Goal: Task Accomplishment & Management: Manage account settings

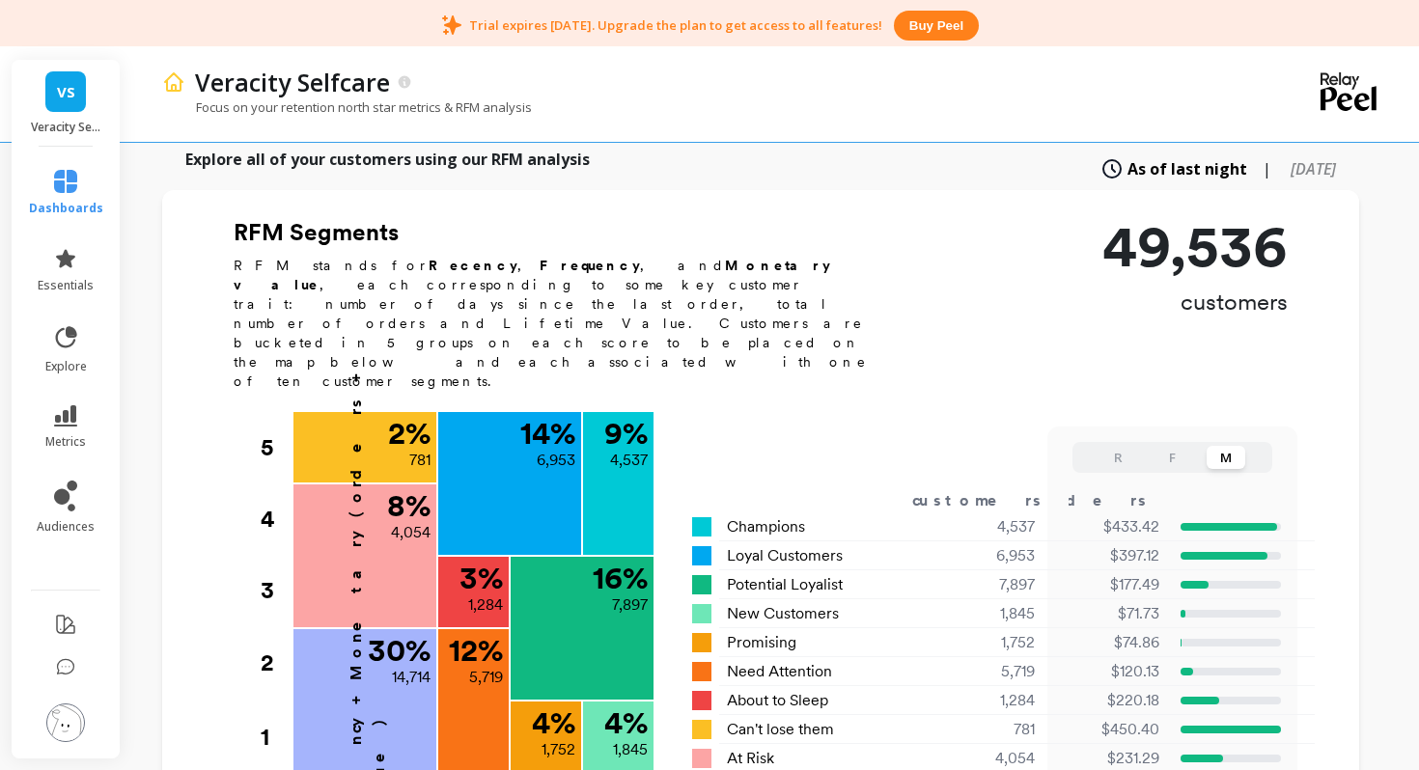
click at [924, 19] on button "Buy peel" at bounding box center [936, 26] width 85 height 30
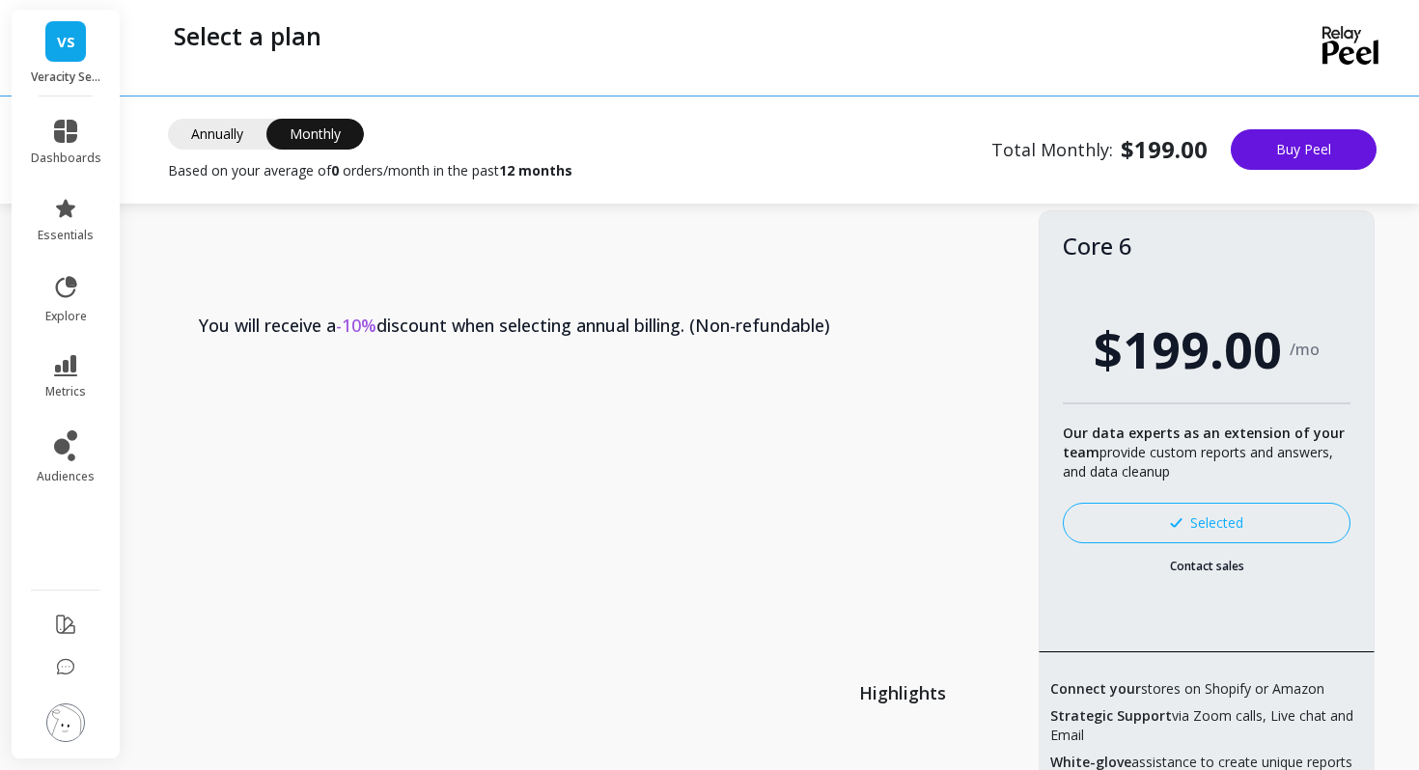
scroll to position [40, 0]
click at [583, 320] on th "You will receive a -10% discount when selecting annual billing. (Non-refundable)" at bounding box center [607, 326] width 863 height 89
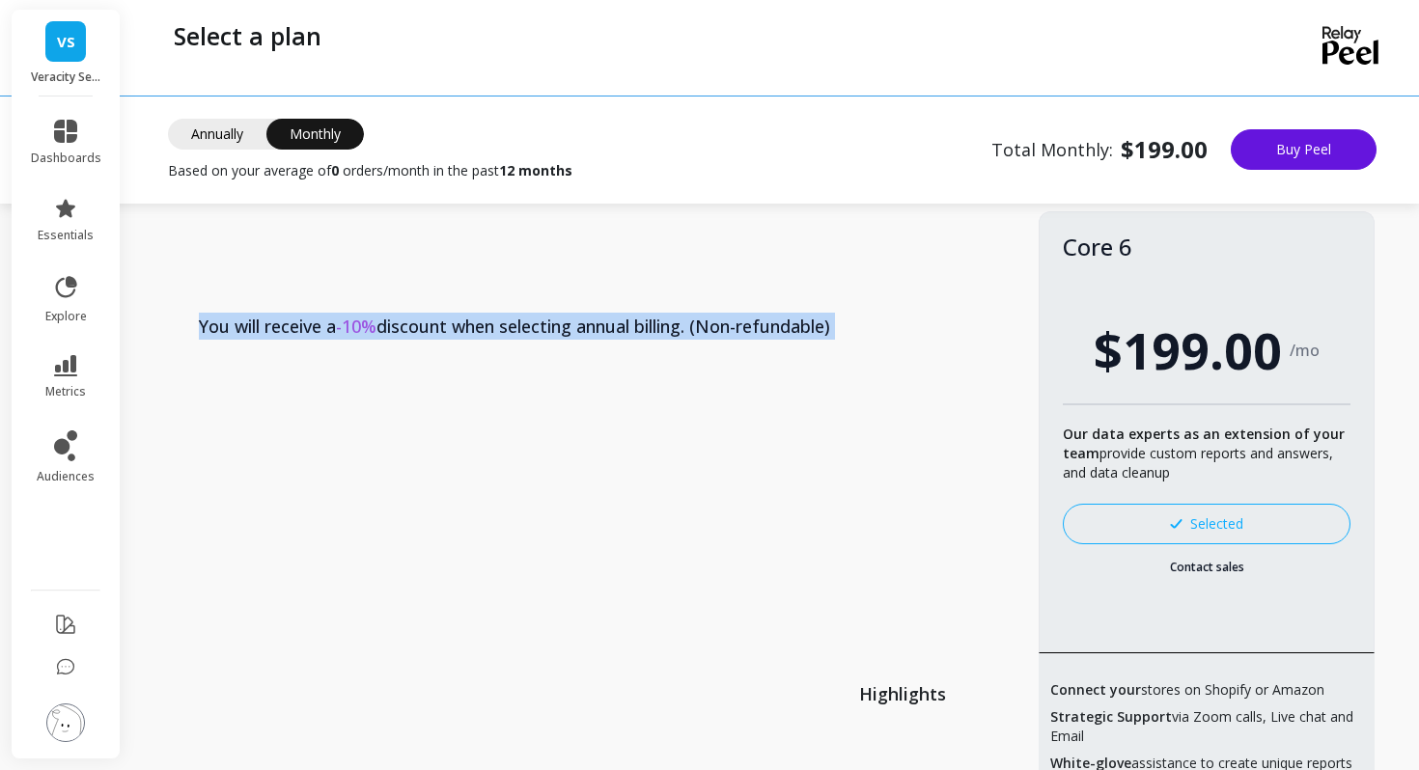
click at [224, 152] on div "Annually Monthly Monthly Based on your average of 0 orders/month in the past 12…" at bounding box center [370, 150] width 404 height 62
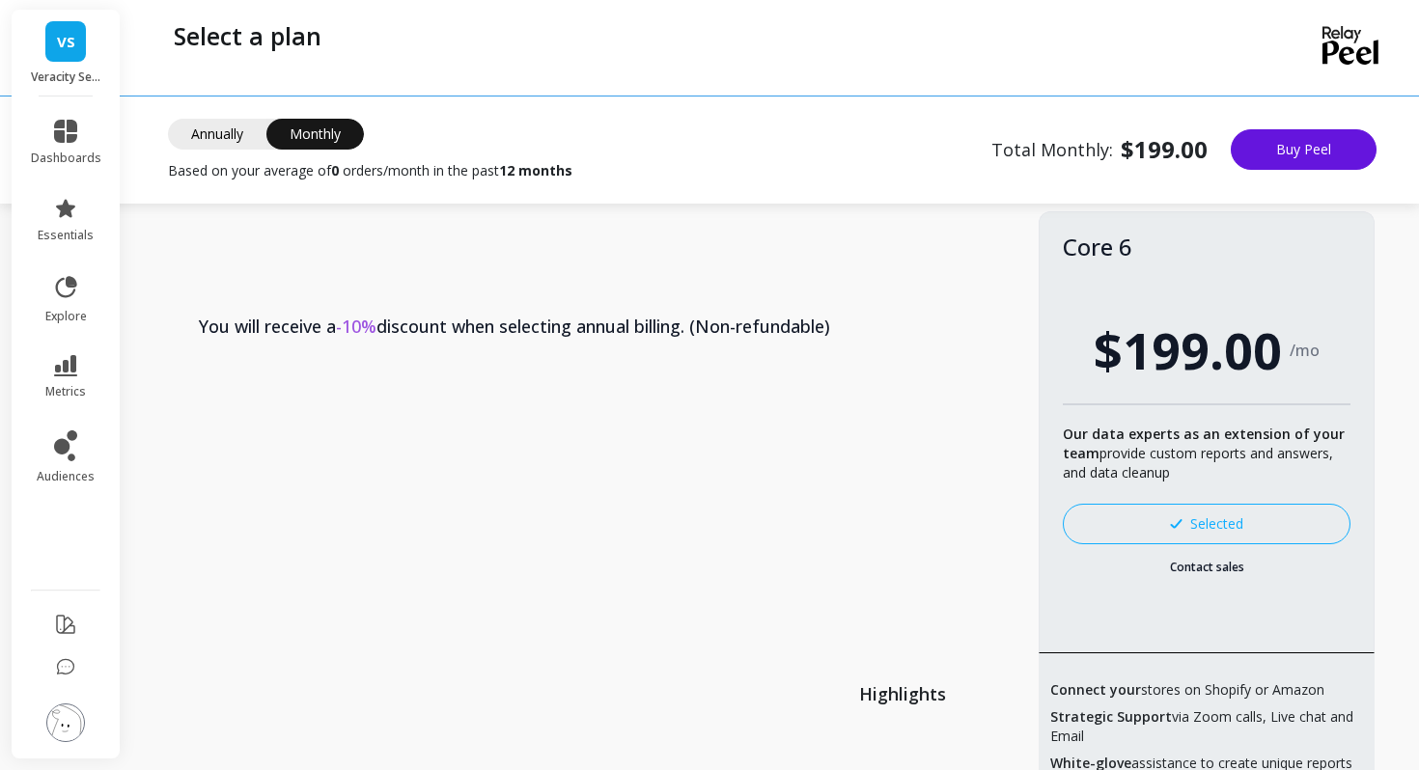
click at [225, 132] on span "Annually" at bounding box center [217, 134] width 98 height 31
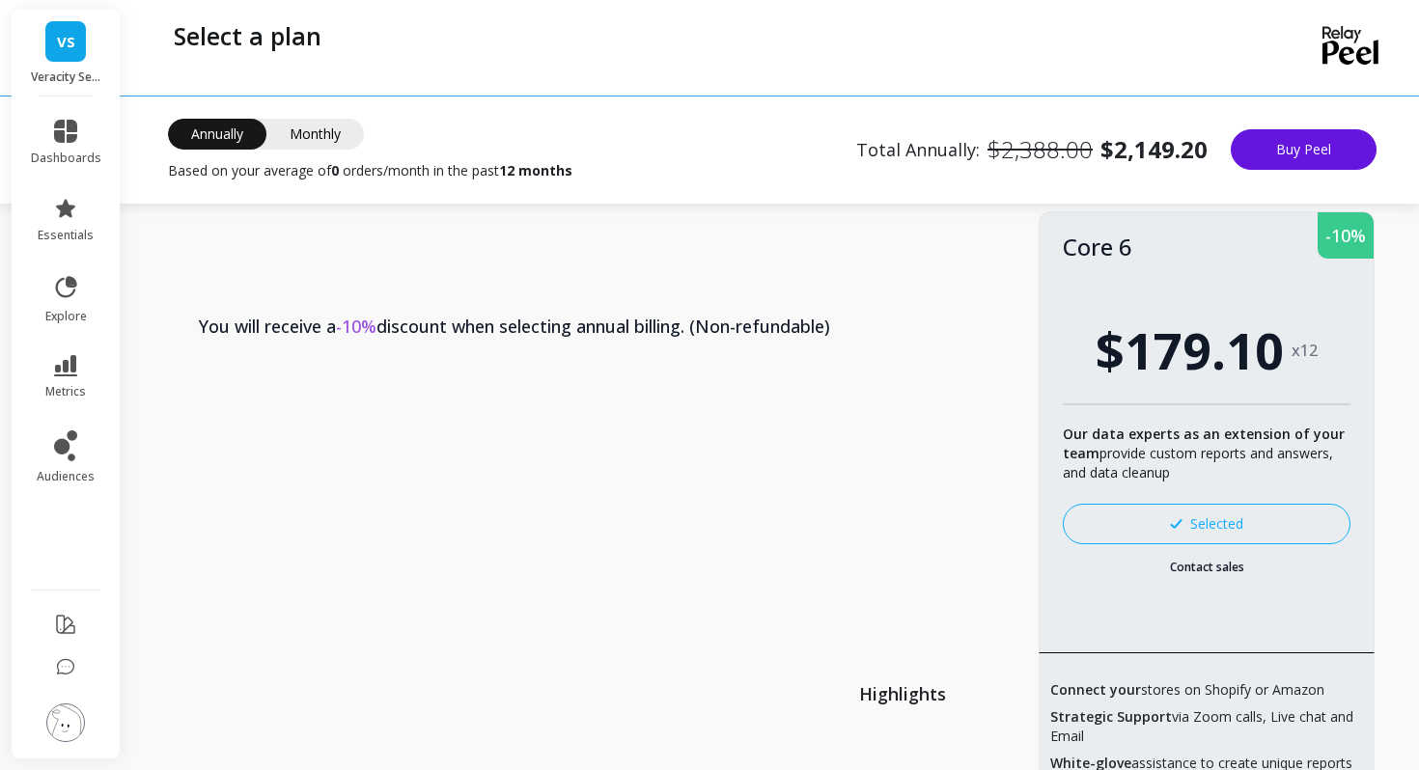
click at [328, 135] on span "Monthly" at bounding box center [314, 134] width 97 height 31
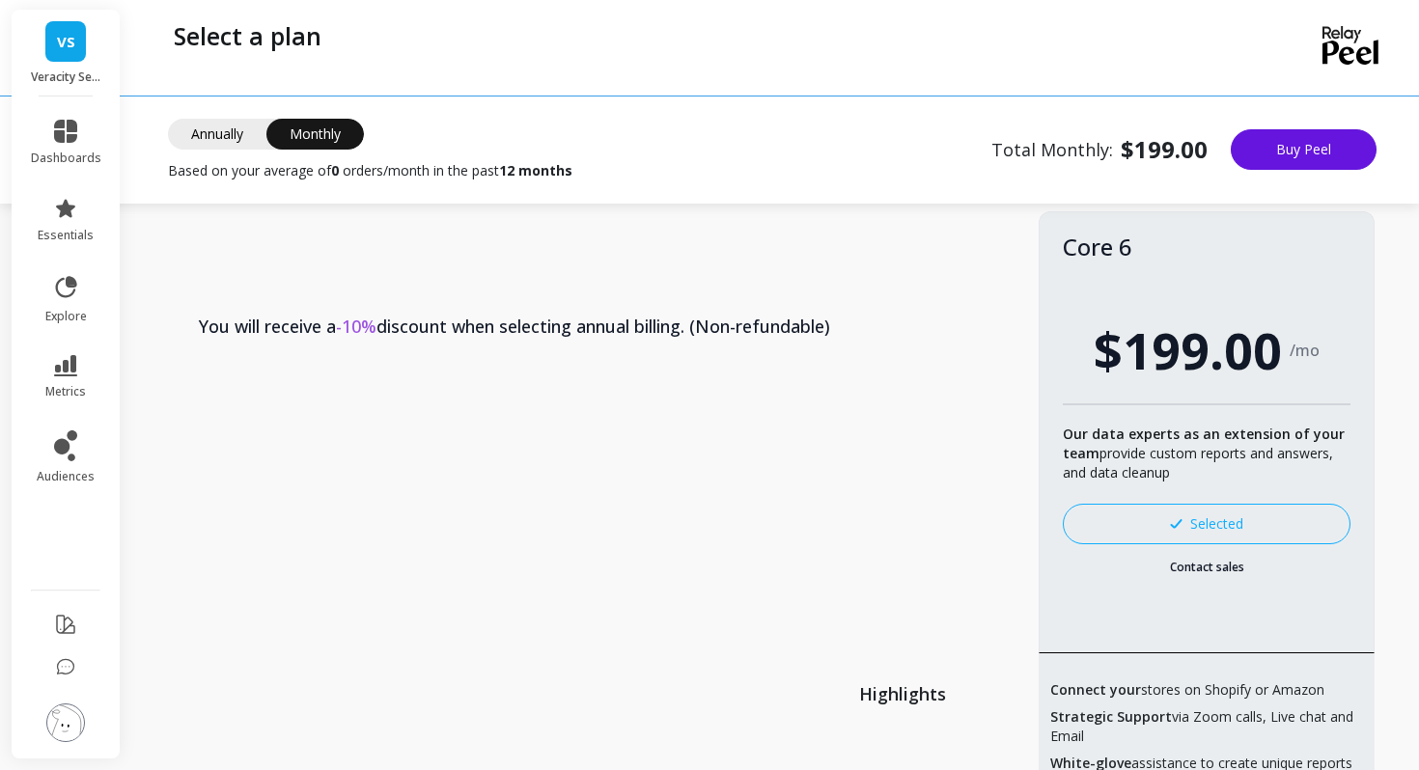
click at [234, 131] on span "Annually" at bounding box center [217, 134] width 98 height 31
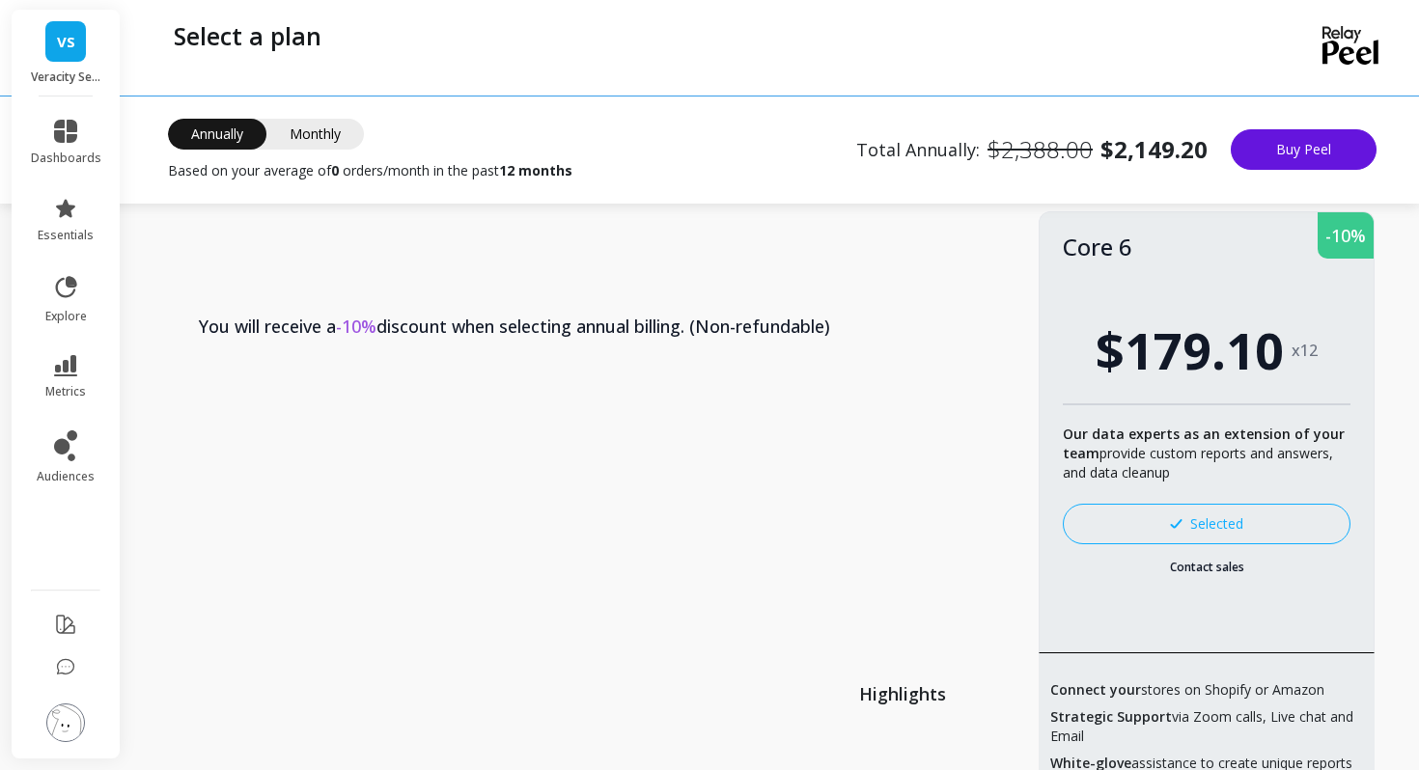
click at [335, 122] on span "Monthly" at bounding box center [314, 134] width 97 height 31
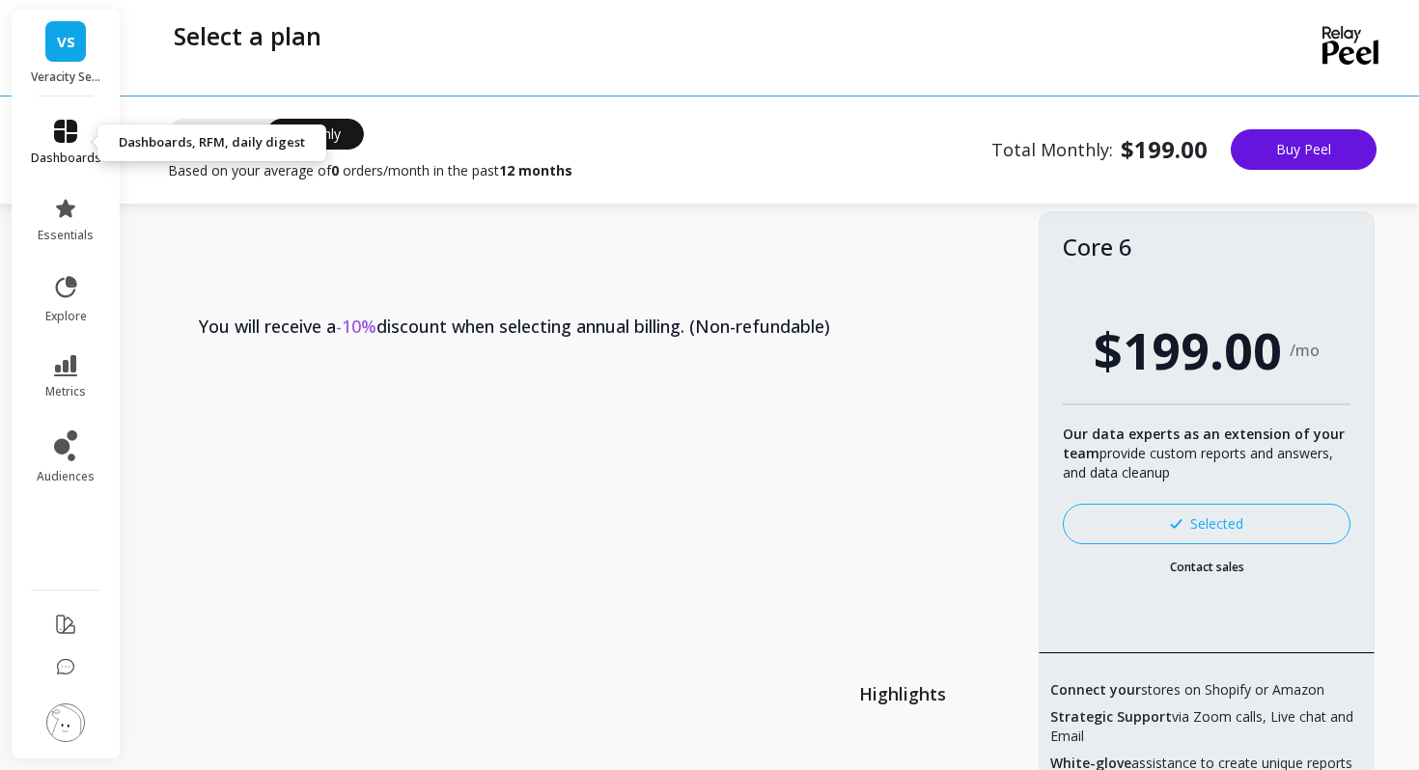
click at [48, 134] on link "dashboards" at bounding box center [66, 143] width 70 height 46
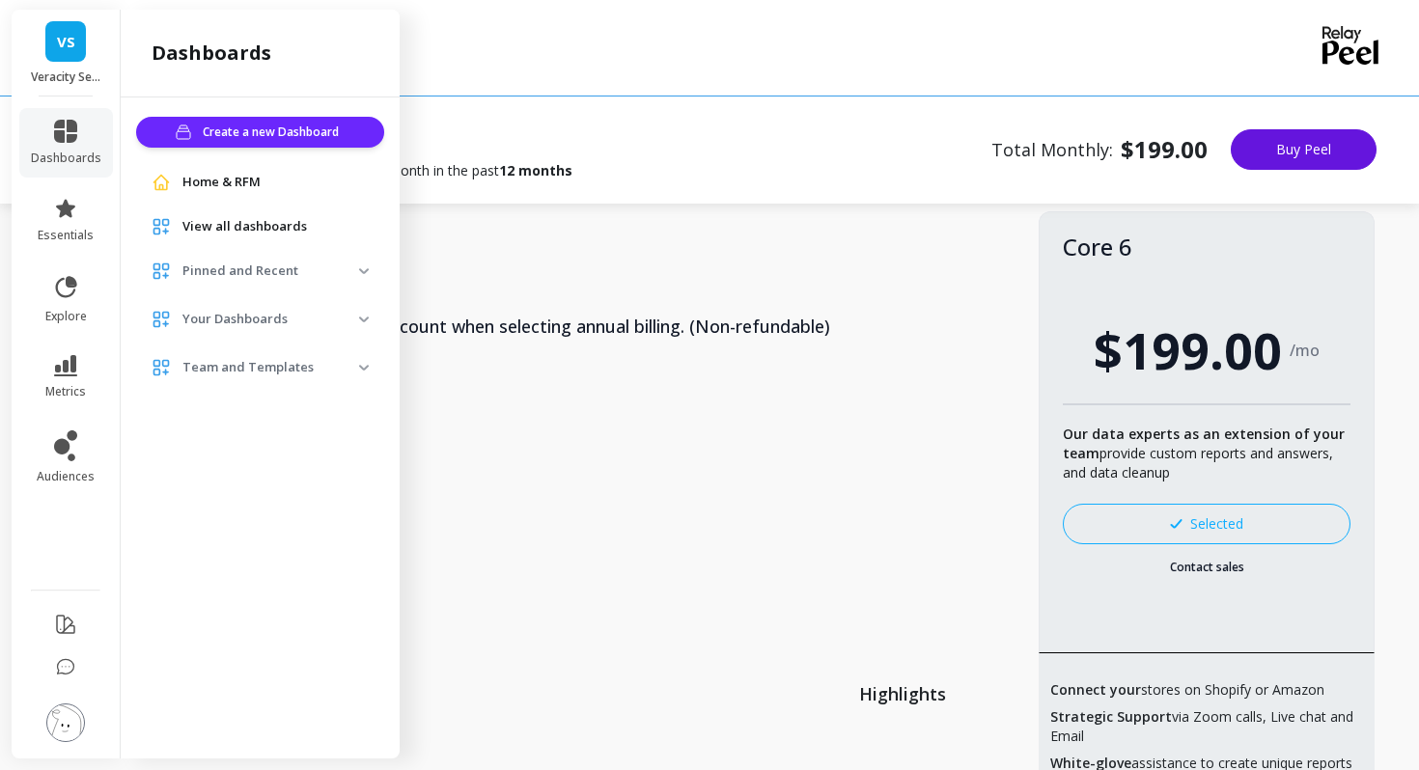
click at [187, 177] on span "Home & RFM" at bounding box center [221, 182] width 78 height 19
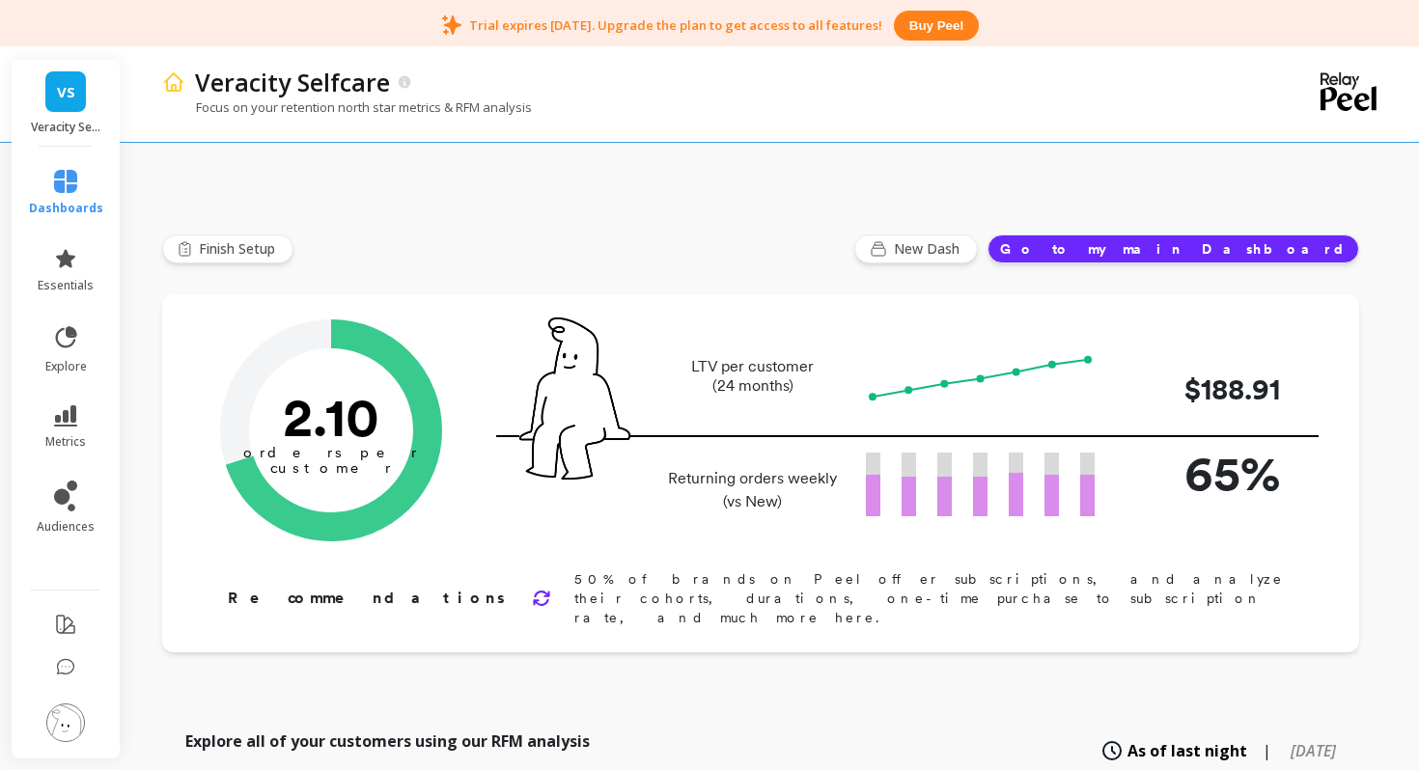
click at [710, 596] on div "Orders per Customer is a core growth metric. The goal is to reach 3 orders per …" at bounding box center [760, 473] width 1197 height 358
